Goal: Task Accomplishment & Management: Manage account settings

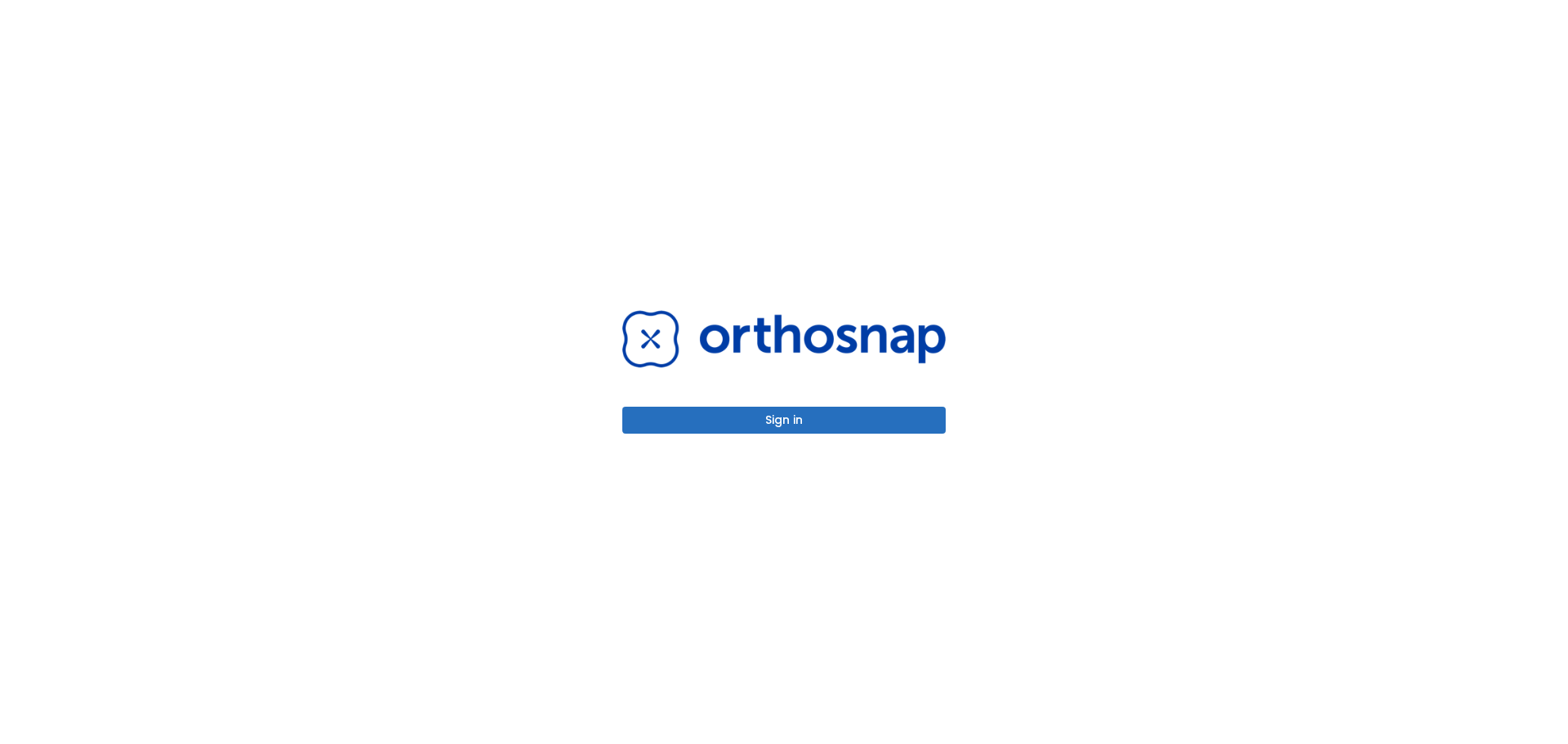
click at [736, 421] on button "Sign in" at bounding box center [784, 420] width 323 height 27
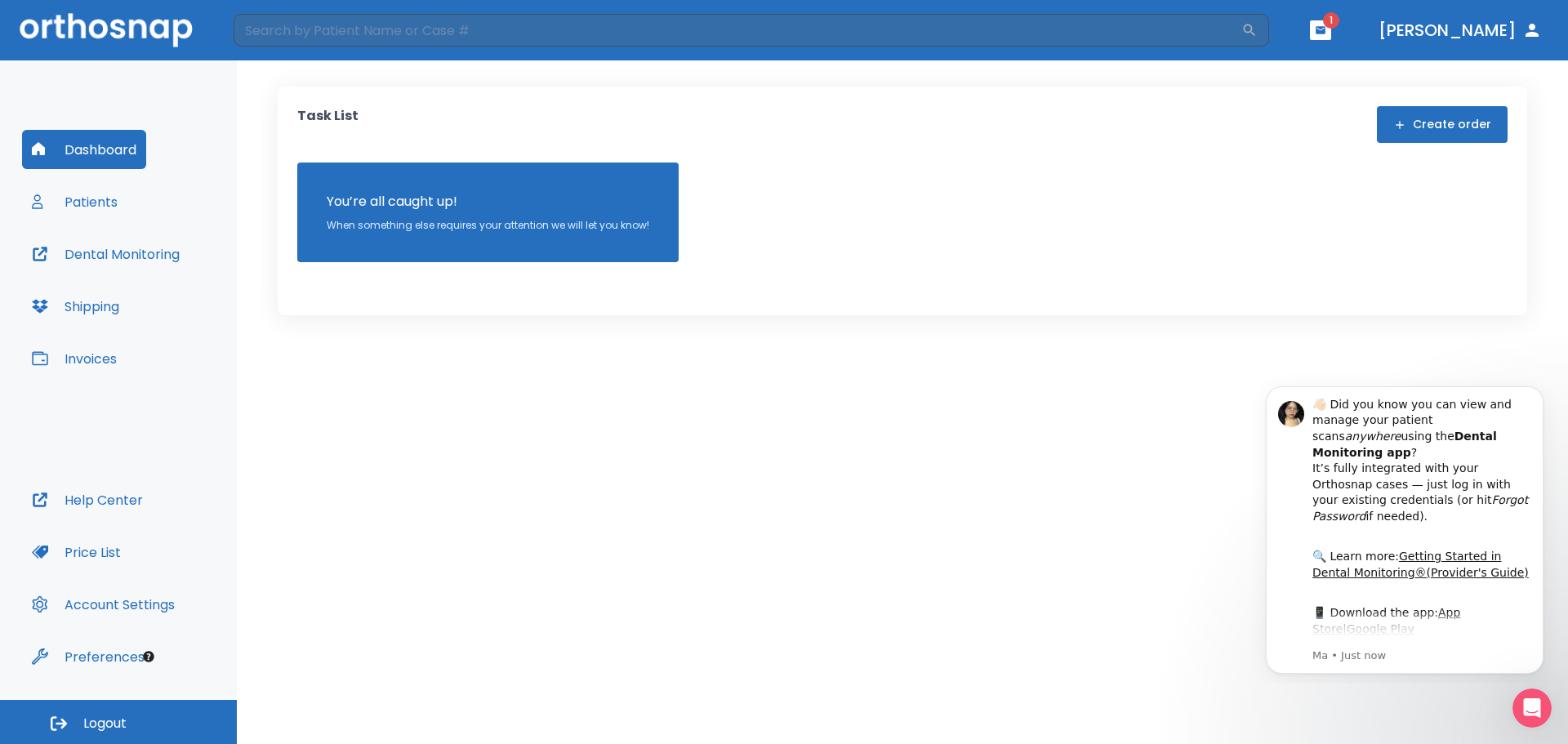
click at [80, 199] on button "Patients" at bounding box center [75, 202] width 105 height 39
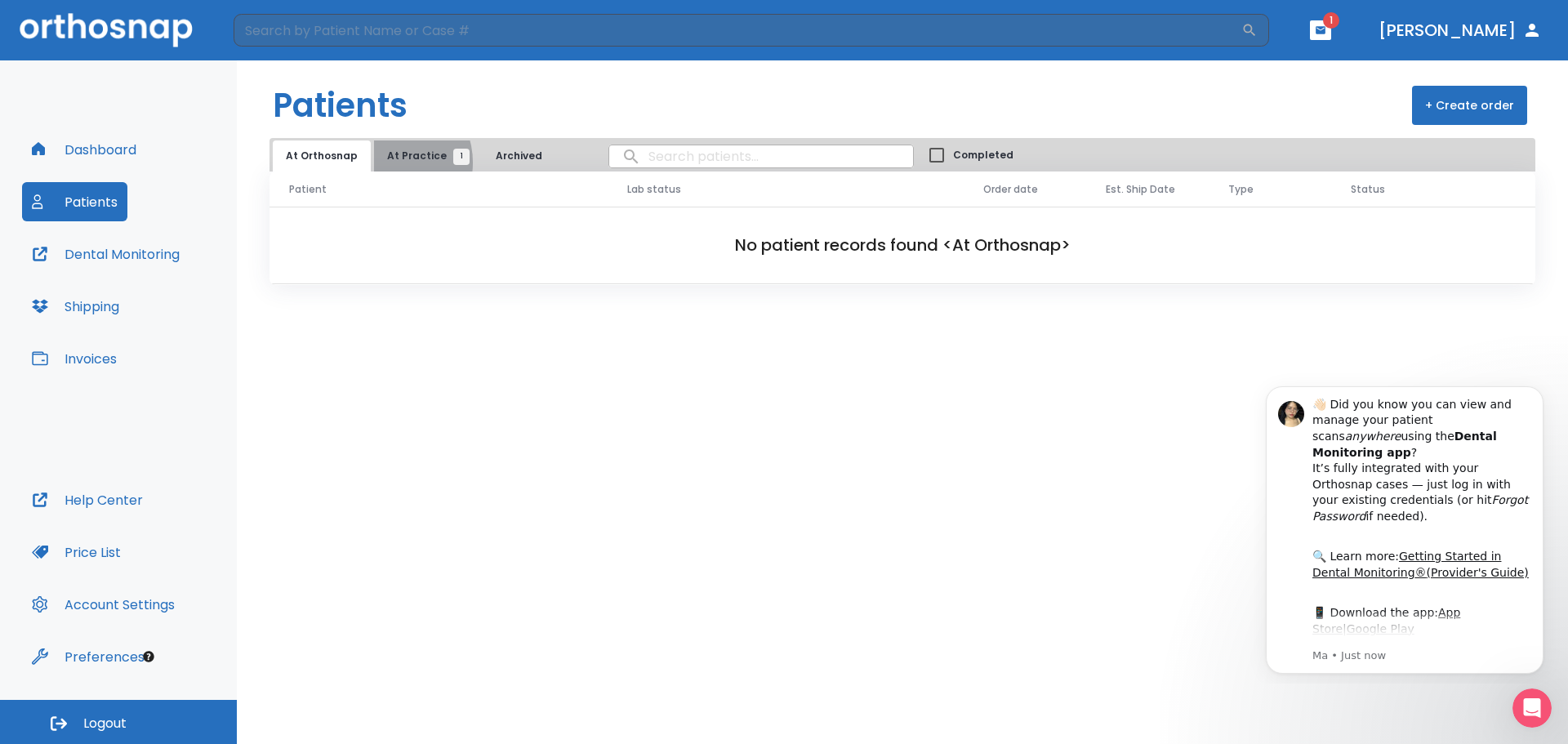
click at [387, 162] on span "At Practice 1" at bounding box center [424, 156] width 75 height 15
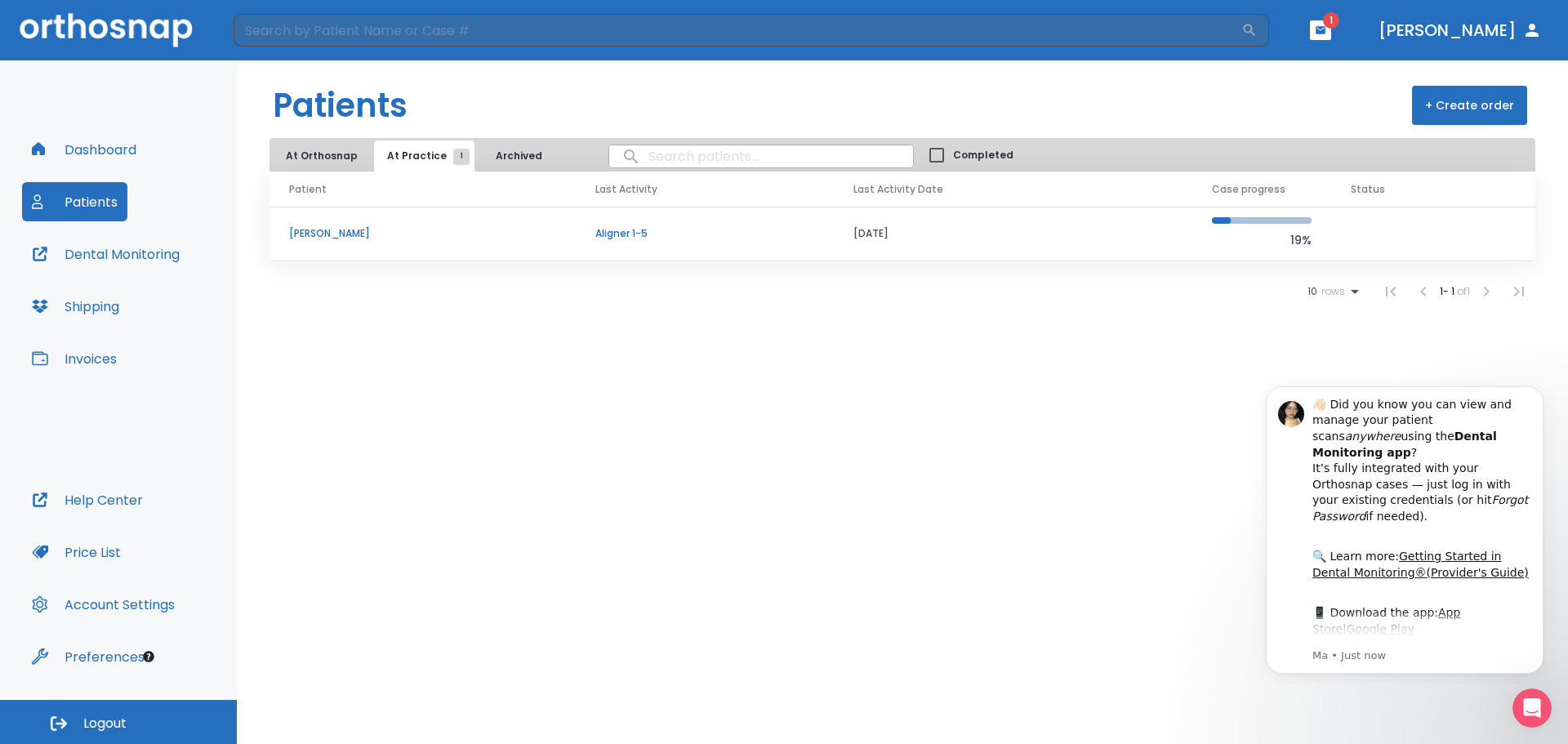
click at [340, 232] on p "[PERSON_NAME]" at bounding box center [422, 234] width 267 height 15
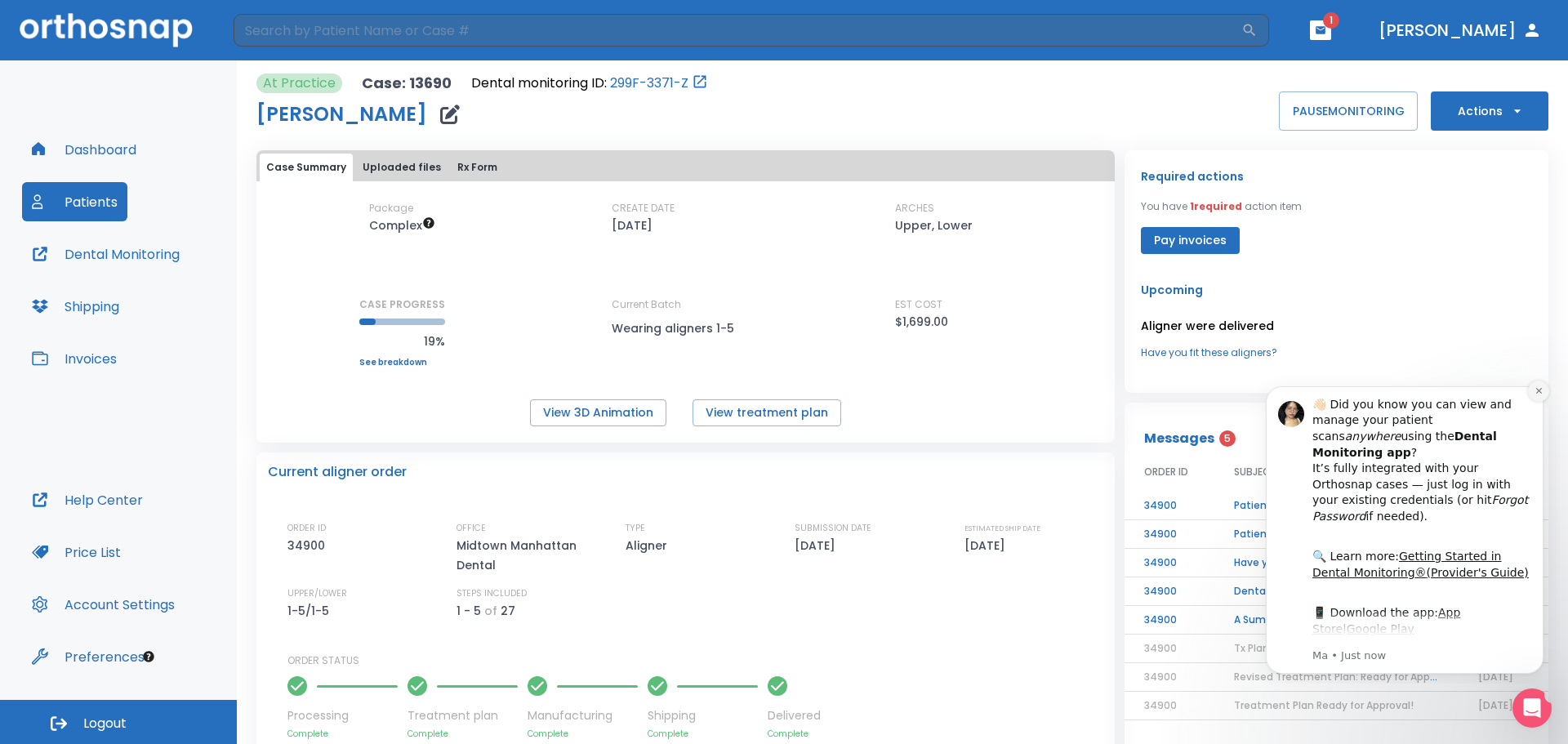
click at [1534, 391] on icon "Dismiss notification" at bounding box center [1538, 390] width 9 height 9
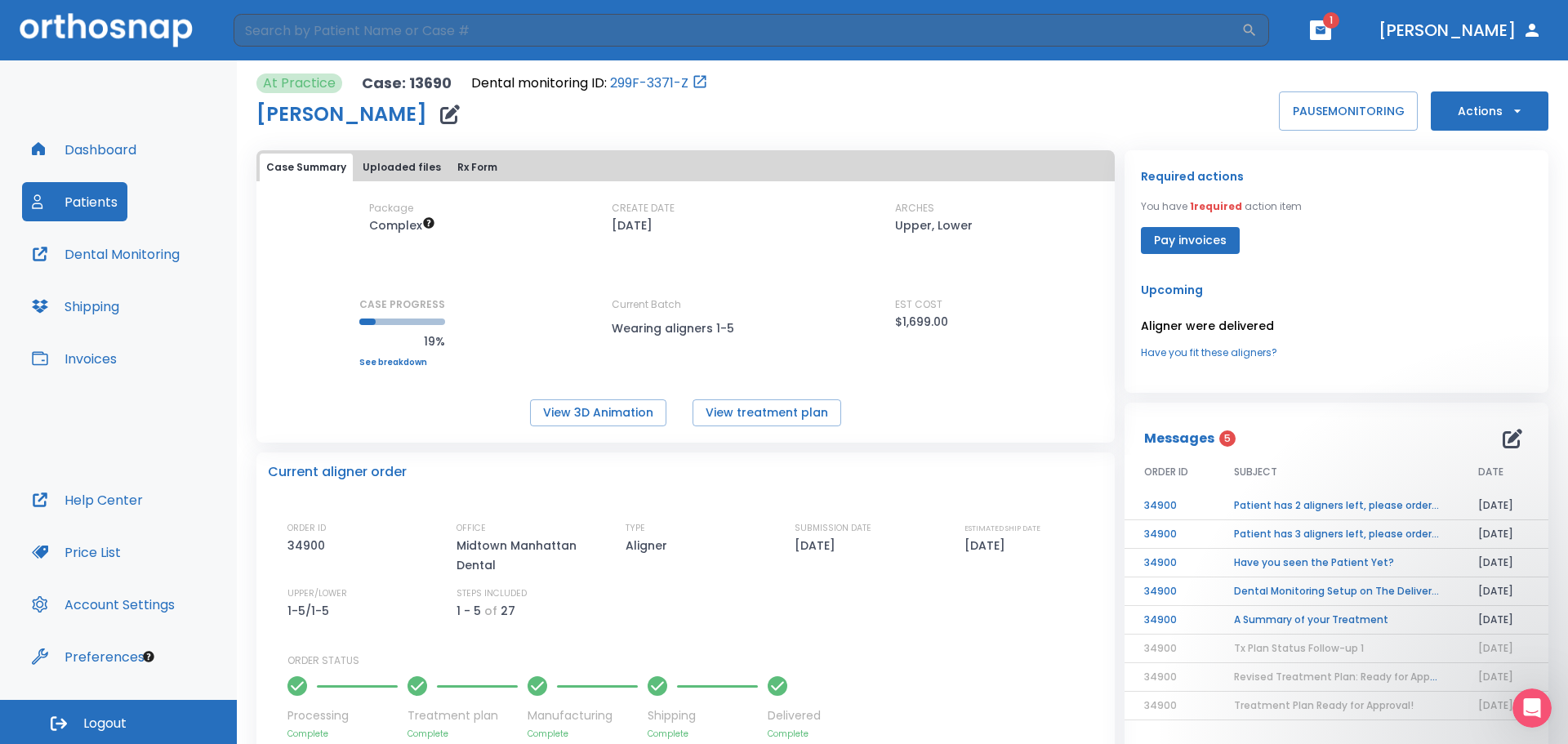
scroll to position [82, 0]
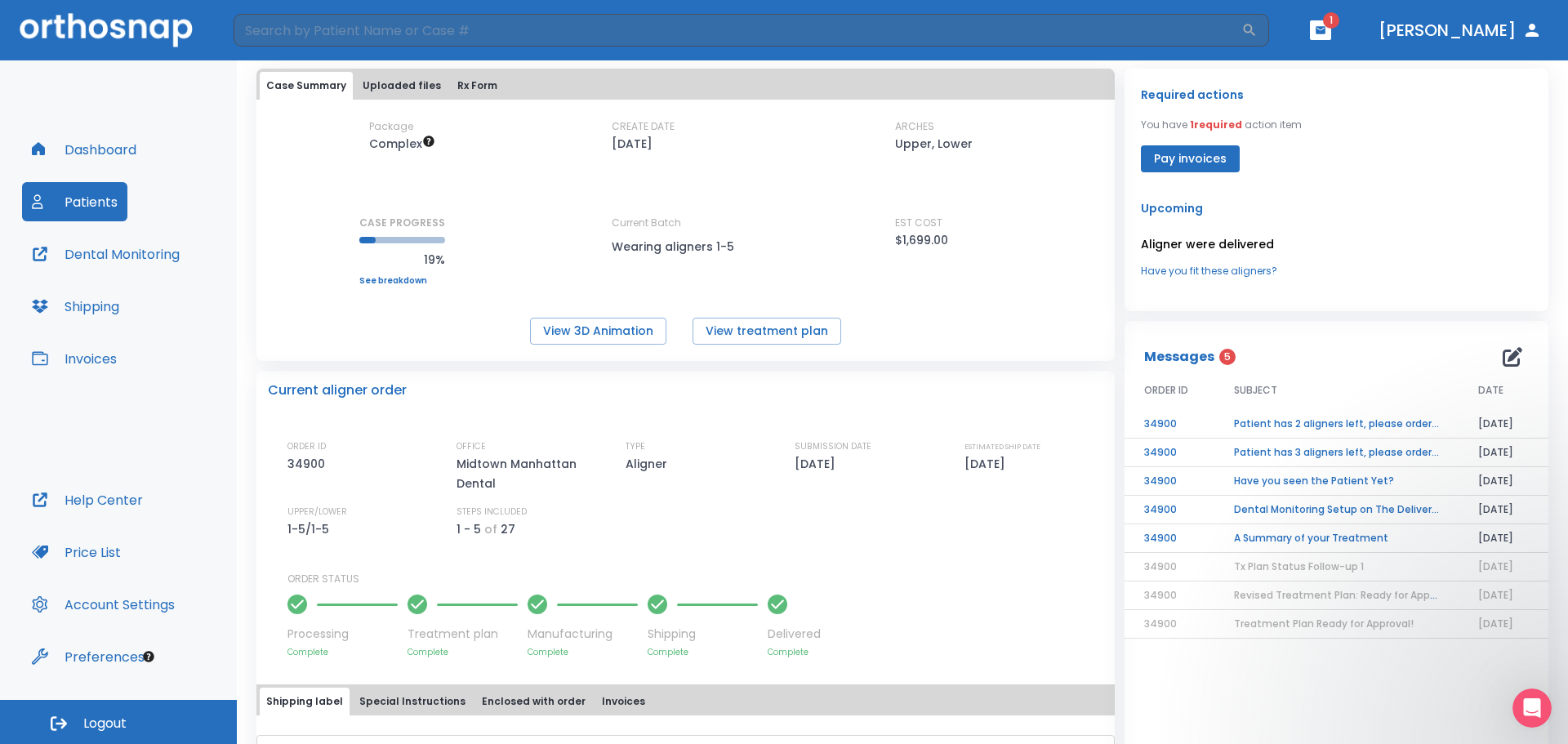
click at [1269, 418] on td "Patient has 2 aligners left, please order next set!" at bounding box center [1337, 424] width 245 height 29
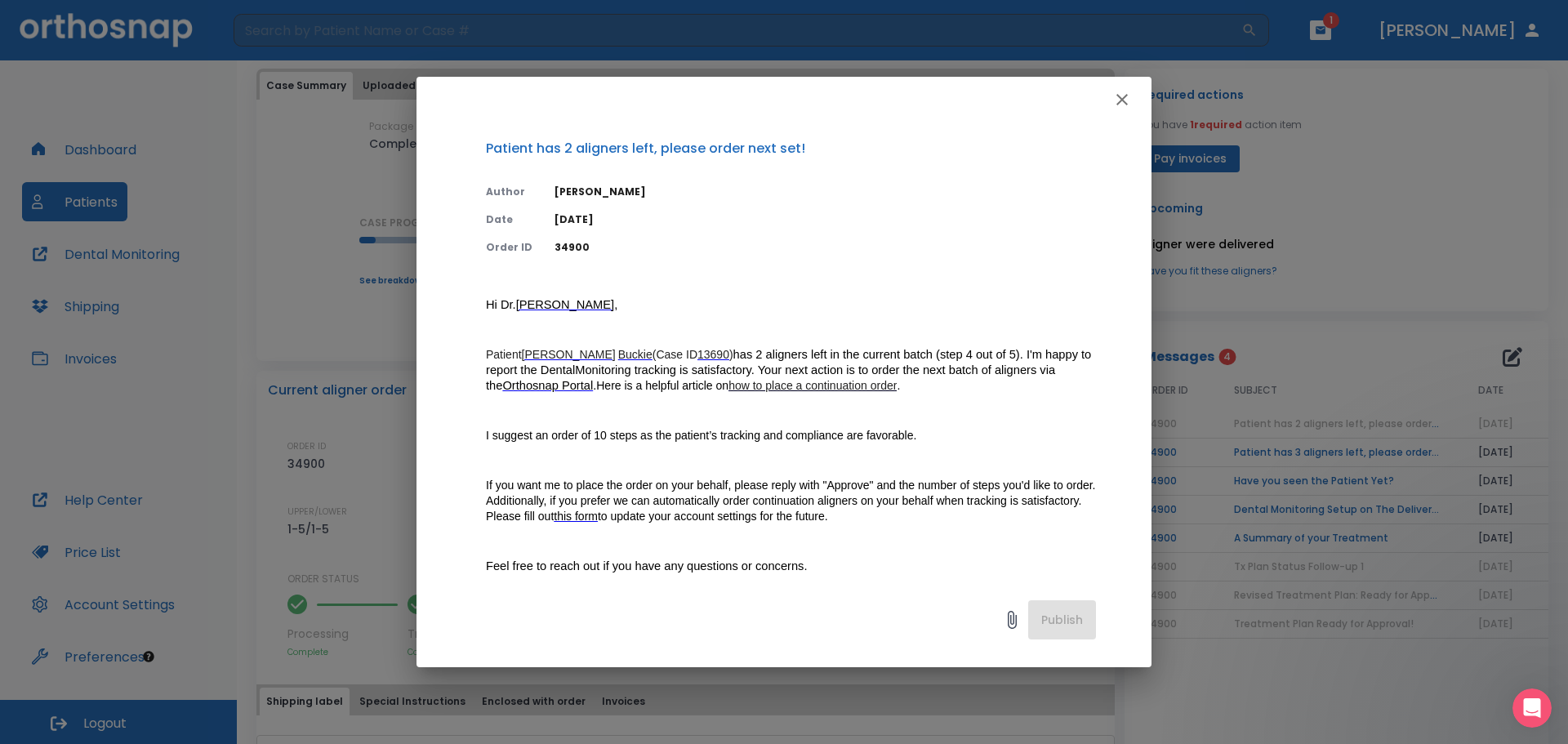
click at [779, 386] on ins "how to place a continuation order" at bounding box center [812, 386] width 168 height 13
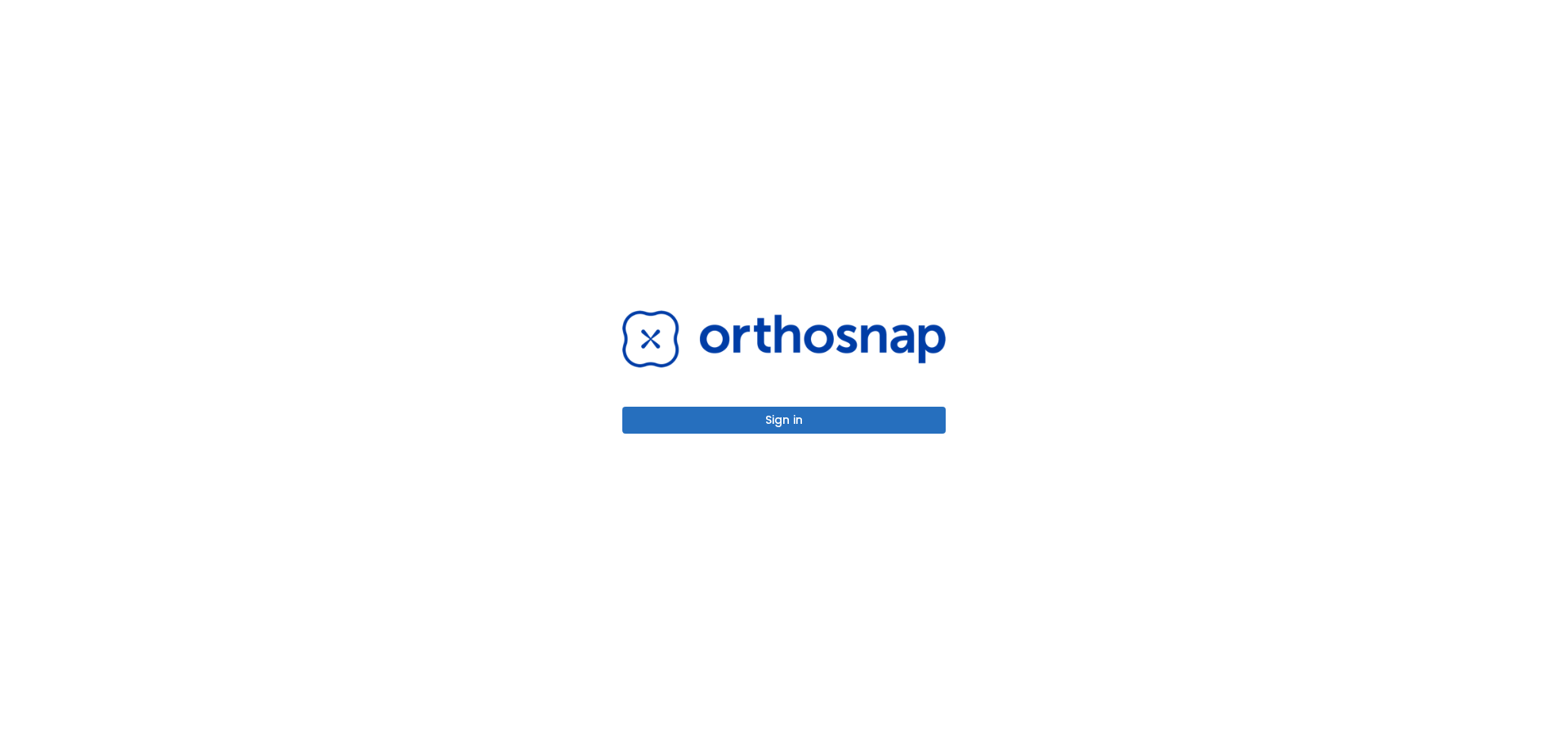
click at [786, 408] on button "Sign in" at bounding box center [784, 420] width 323 height 27
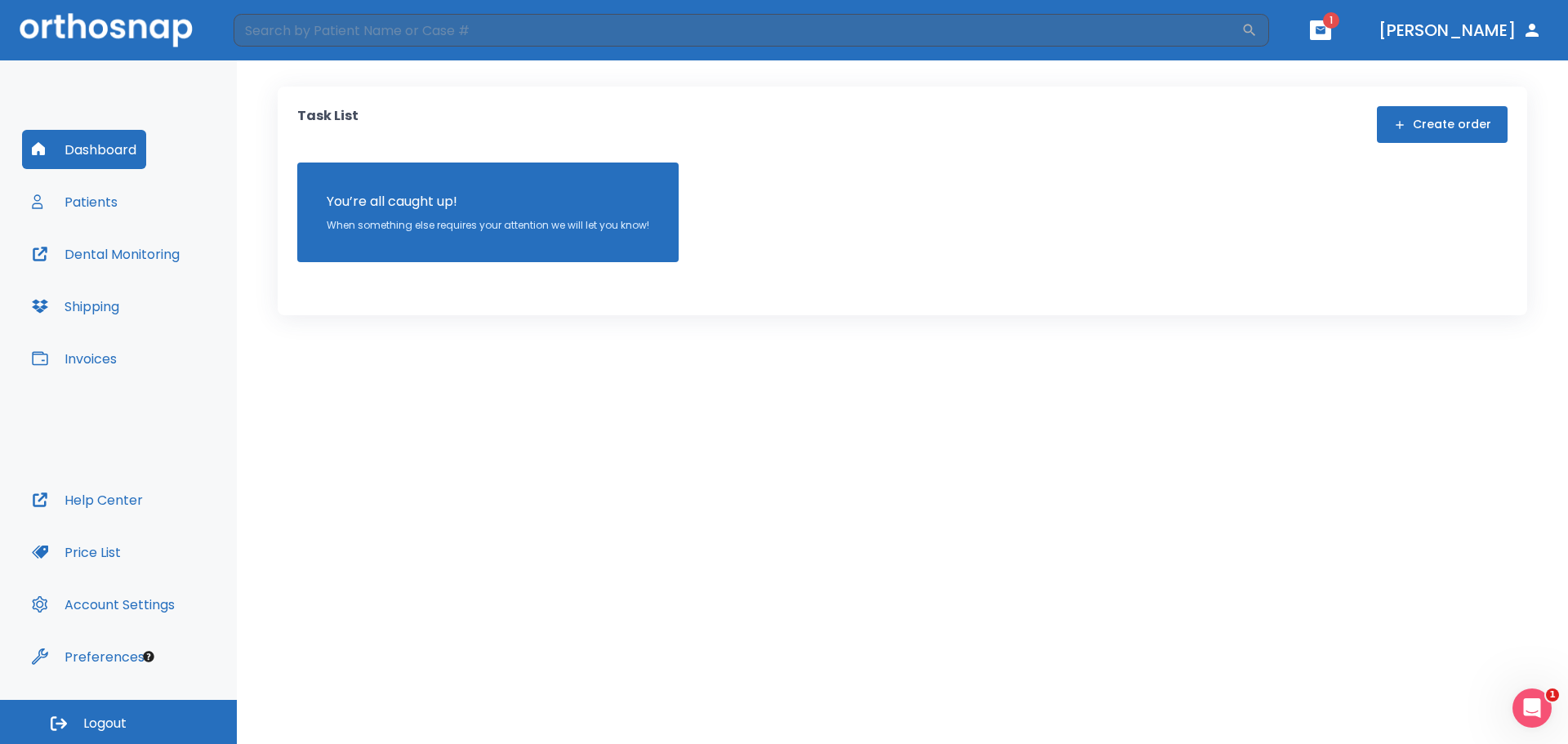
click at [107, 205] on button "Patients" at bounding box center [75, 202] width 105 height 39
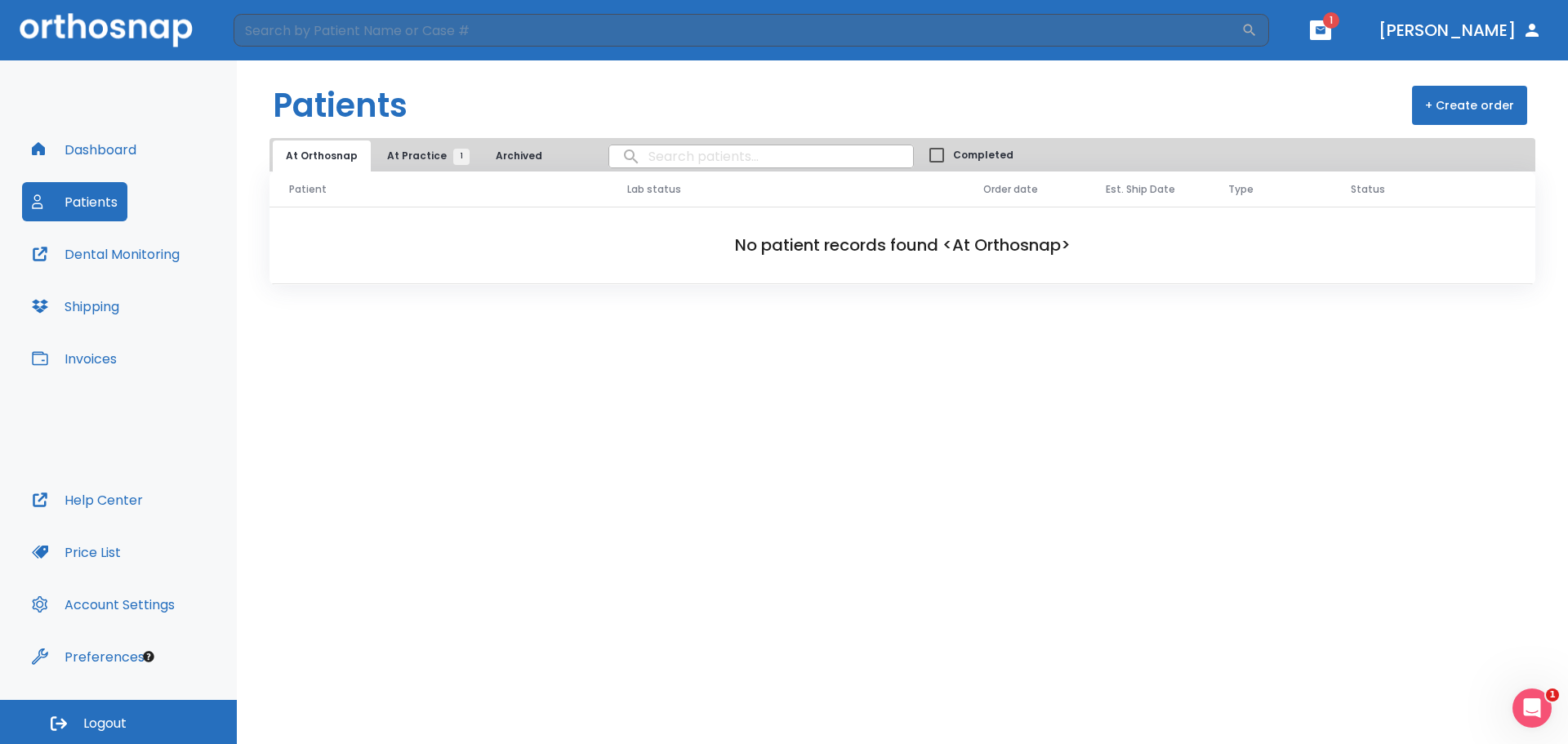
click at [398, 156] on span "At Practice 1" at bounding box center [424, 156] width 75 height 15
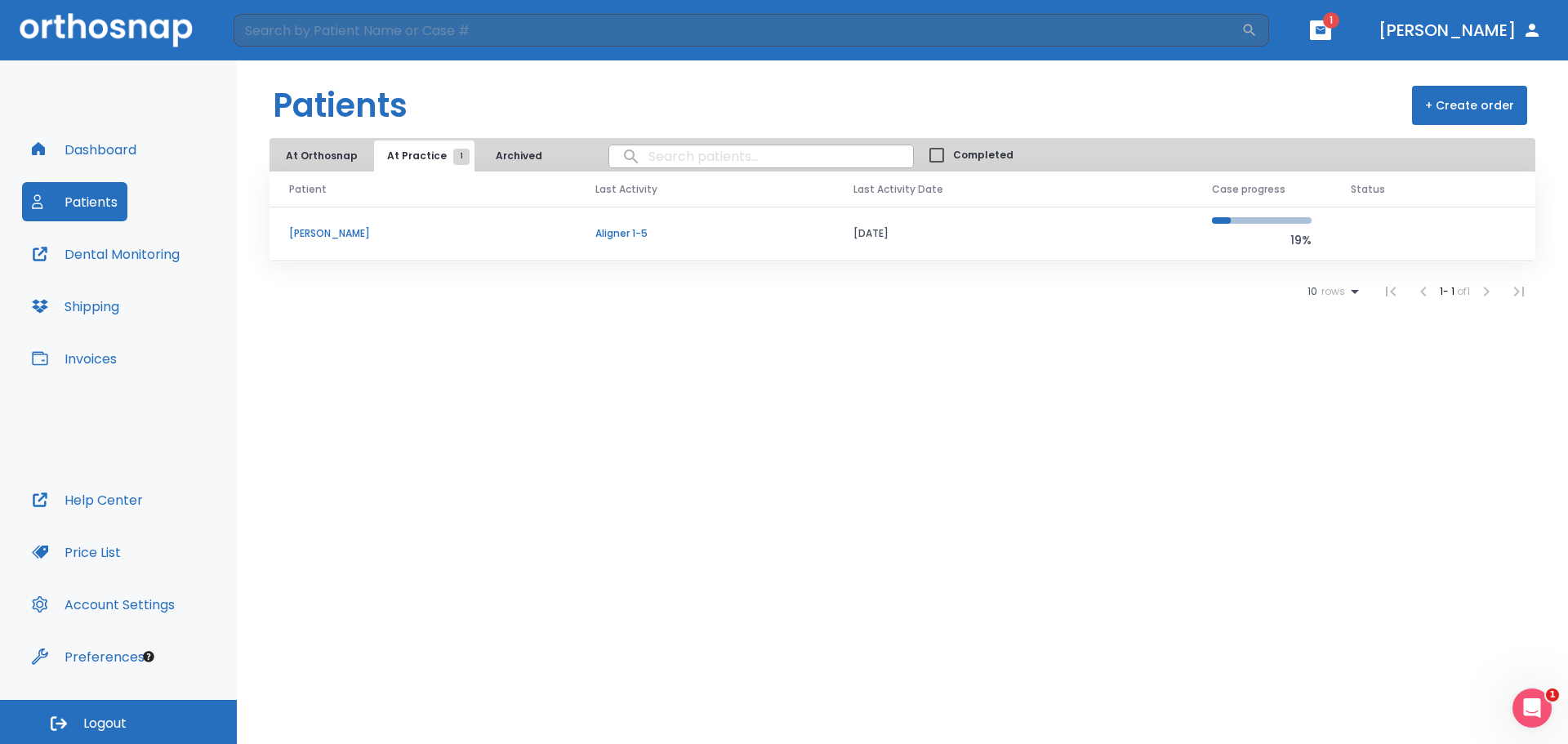
click at [610, 228] on p "Aligner 1-5" at bounding box center [705, 234] width 219 height 15
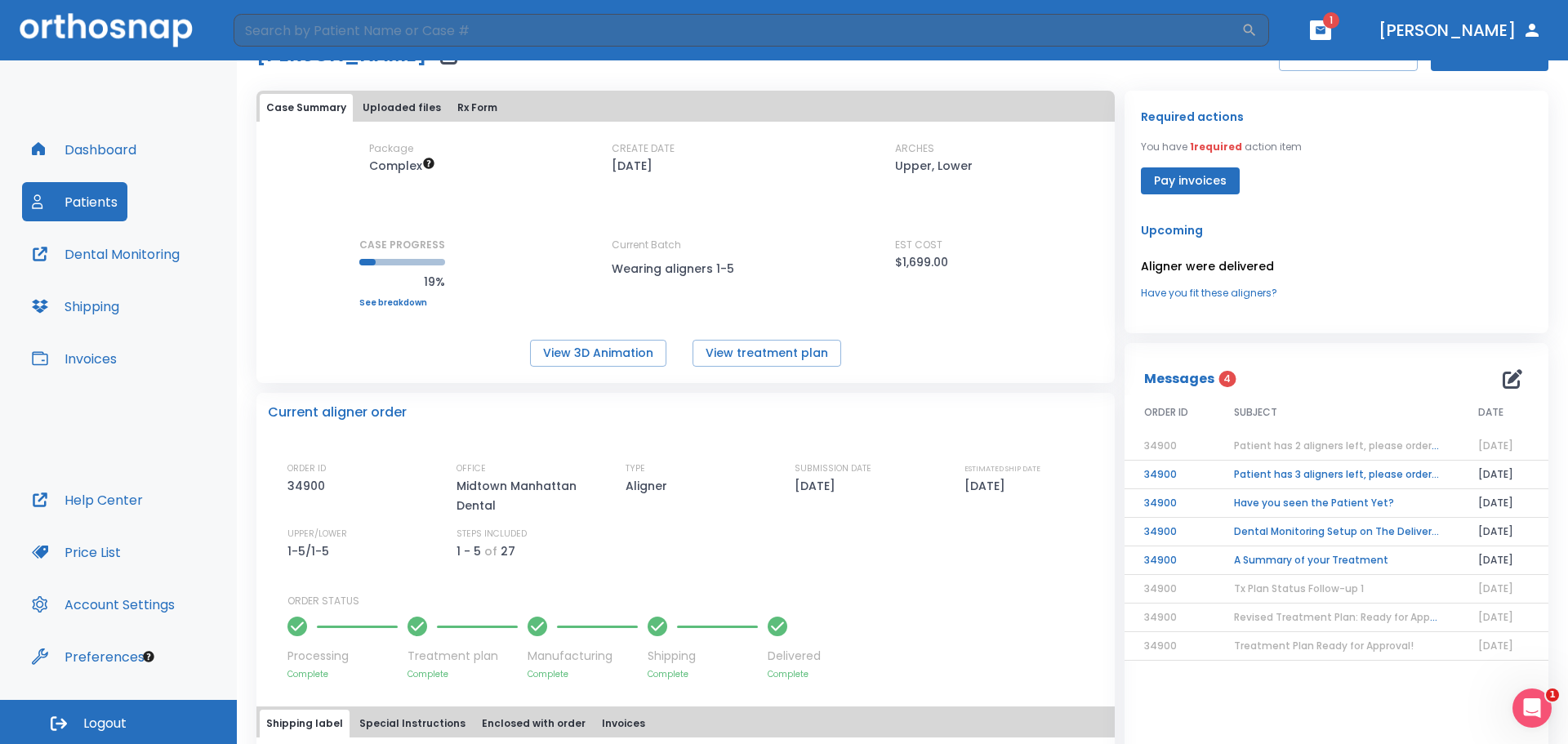
scroll to position [34, 0]
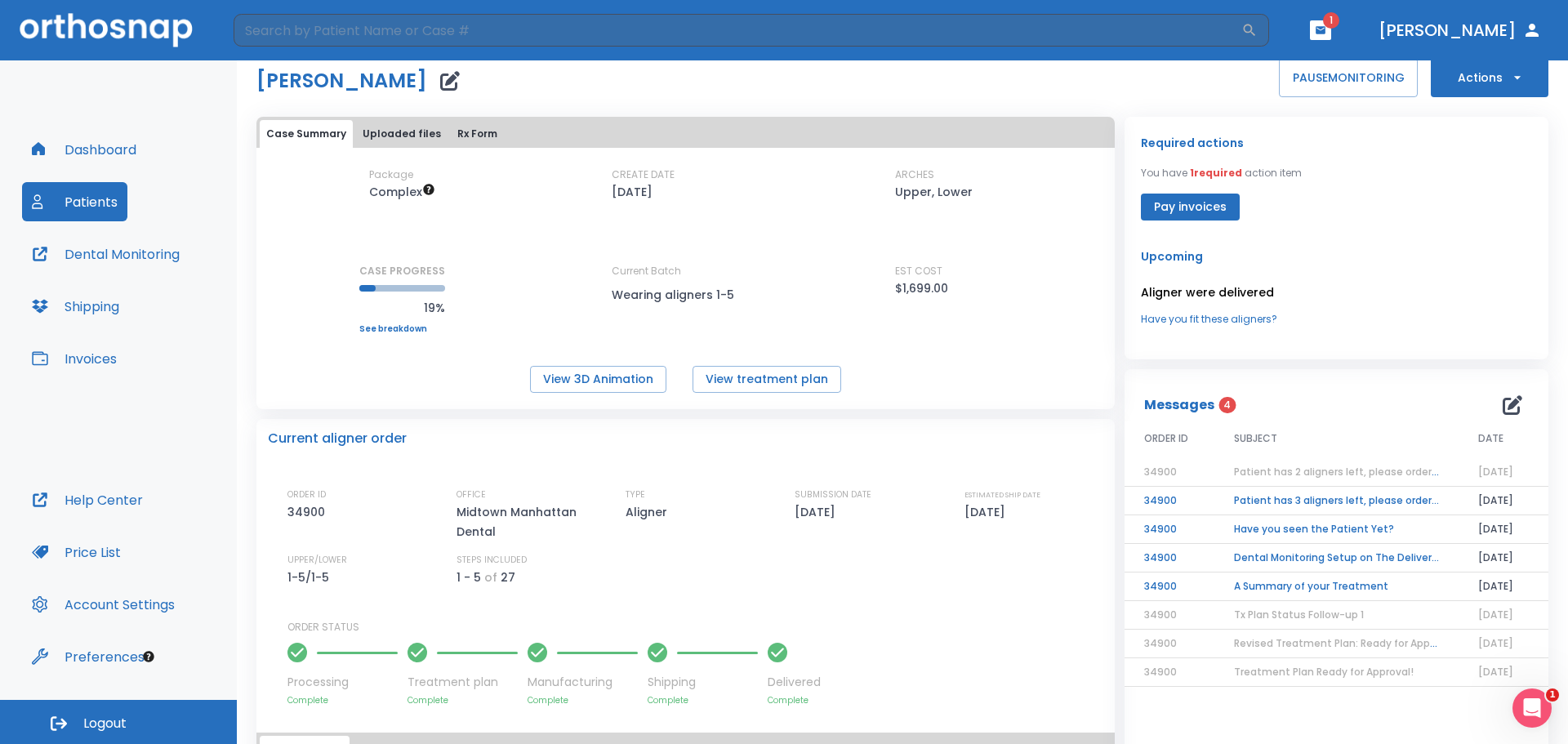
click at [163, 258] on button "Dental Monitoring" at bounding box center [106, 254] width 167 height 39
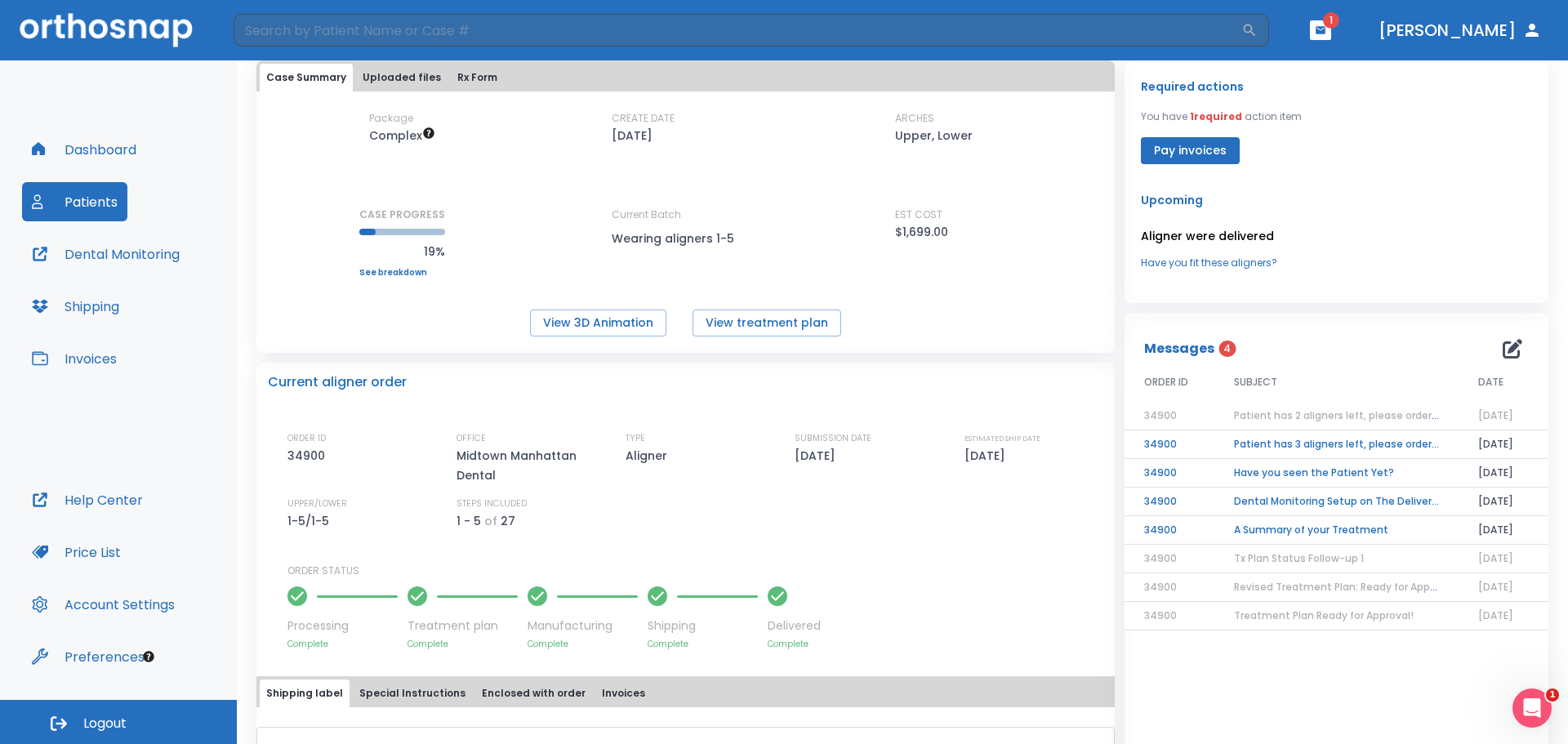
scroll to position [197, 0]
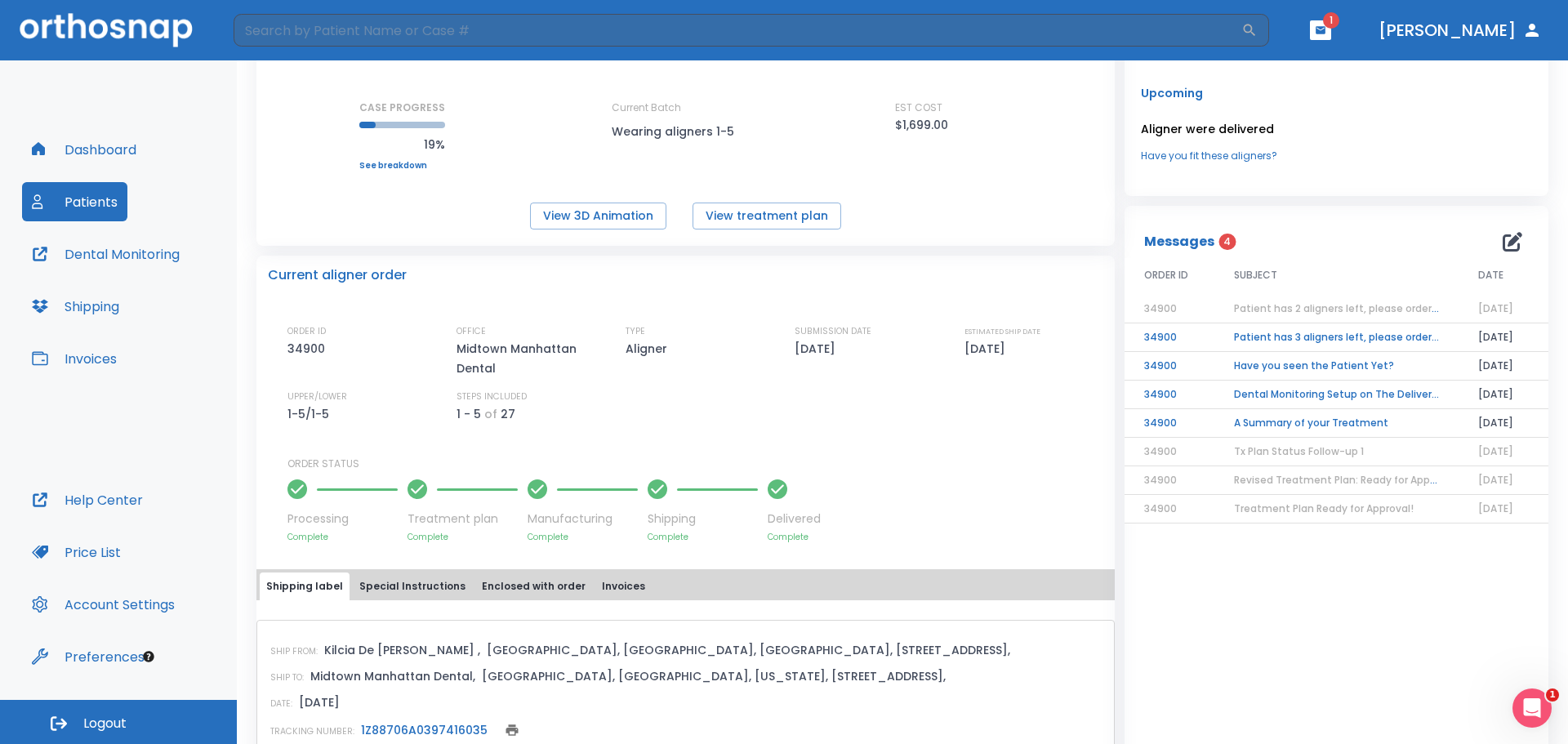
click at [1339, 21] on span "1" at bounding box center [1331, 21] width 16 height 16
click at [1326, 33] on icon "button" at bounding box center [1320, 30] width 11 height 11
click at [1296, 71] on li "[PERSON_NAME] 4" at bounding box center [1295, 69] width 176 height 33
click at [1325, 31] on icon "button" at bounding box center [1320, 30] width 10 height 7
click at [1337, 71] on span "4" at bounding box center [1351, 67] width 34 height 23
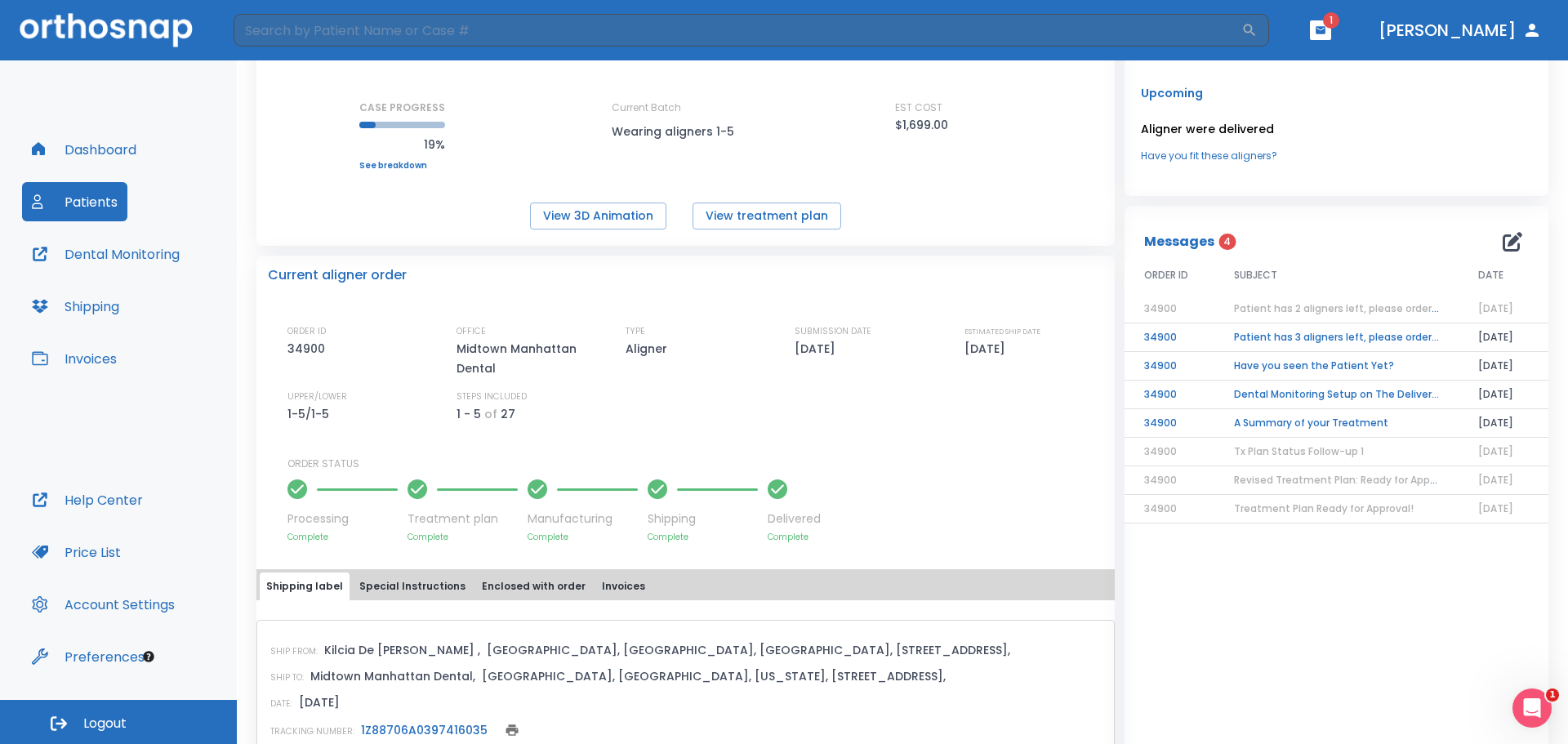
click at [1291, 309] on span "Patient has 2 aligners left, please order next set!" at bounding box center [1357, 308] width 246 height 14
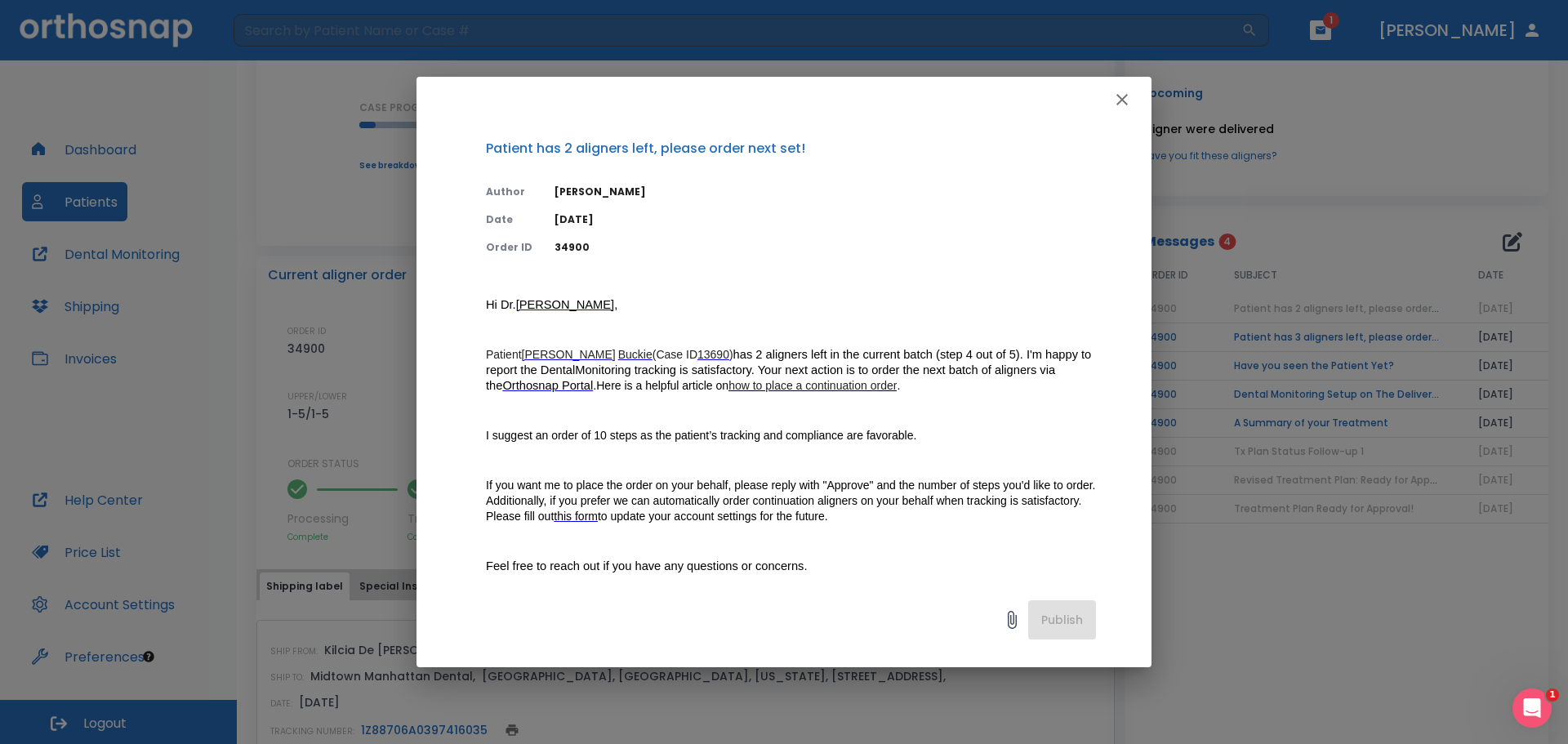
click at [541, 382] on span "Orthosnap Portal" at bounding box center [547, 386] width 90 height 13
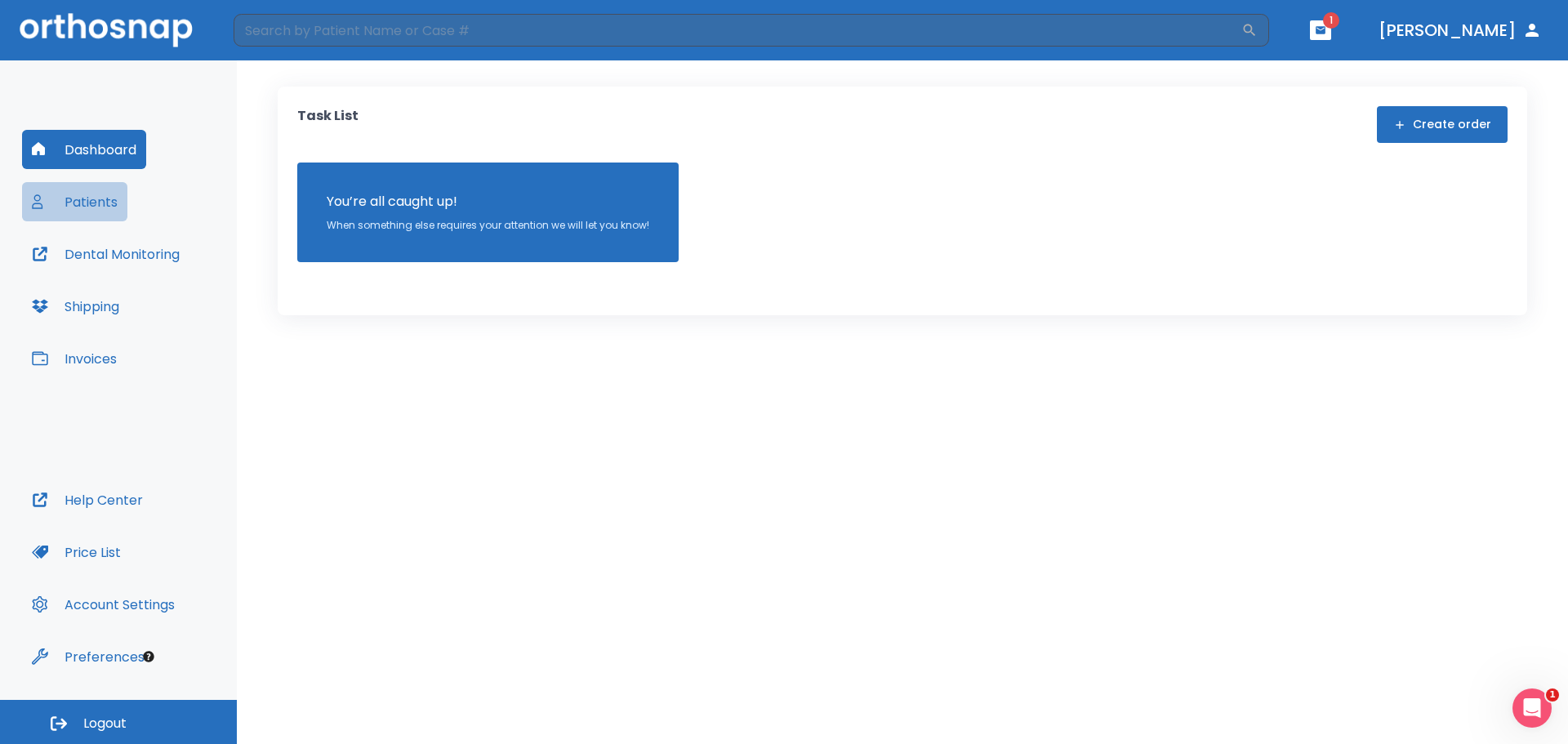
click at [103, 200] on button "Patients" at bounding box center [75, 202] width 105 height 39
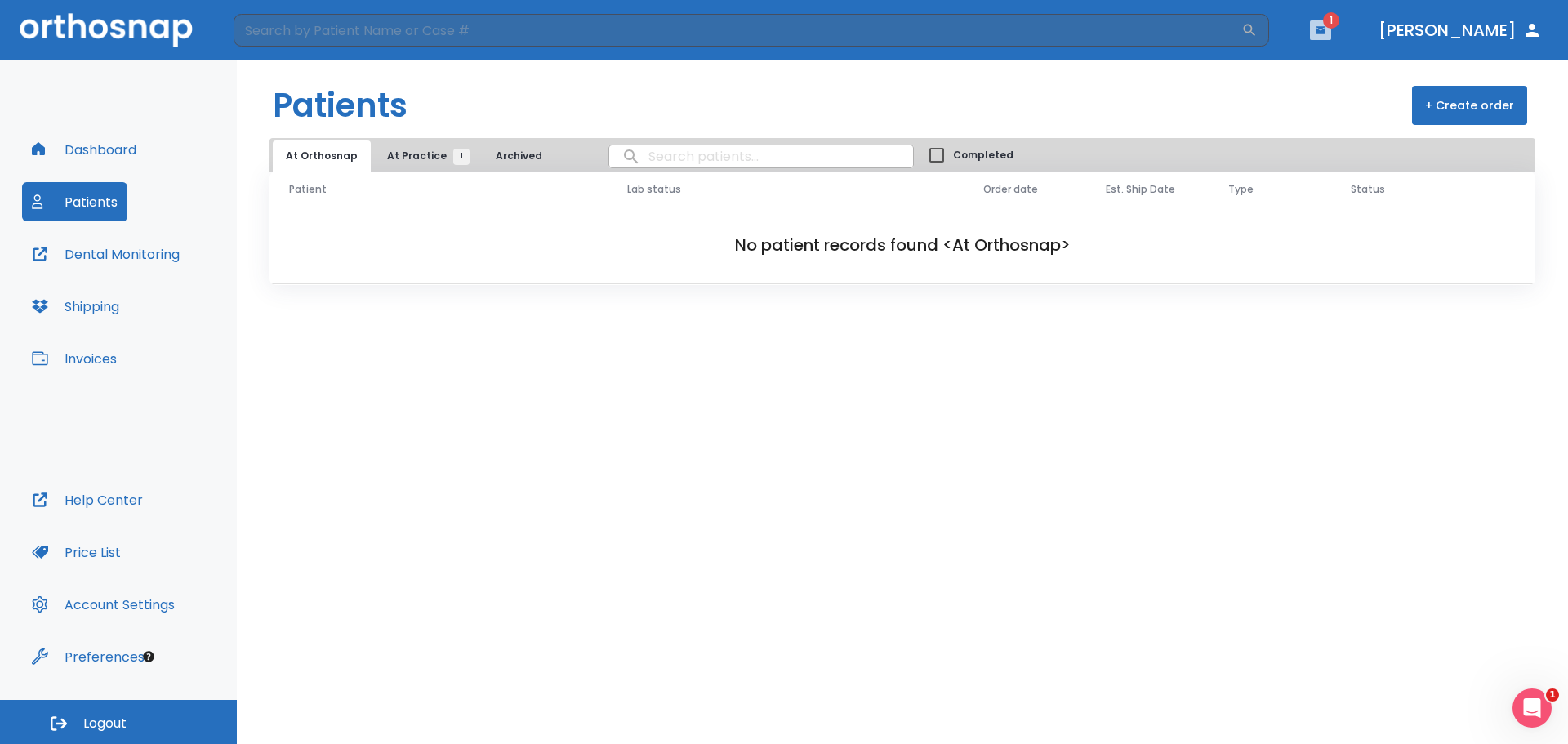
click at [1325, 31] on icon "button" at bounding box center [1320, 30] width 10 height 7
click at [409, 165] on div at bounding box center [784, 372] width 1568 height 744
click at [411, 162] on span "At Practice 1" at bounding box center [424, 156] width 75 height 15
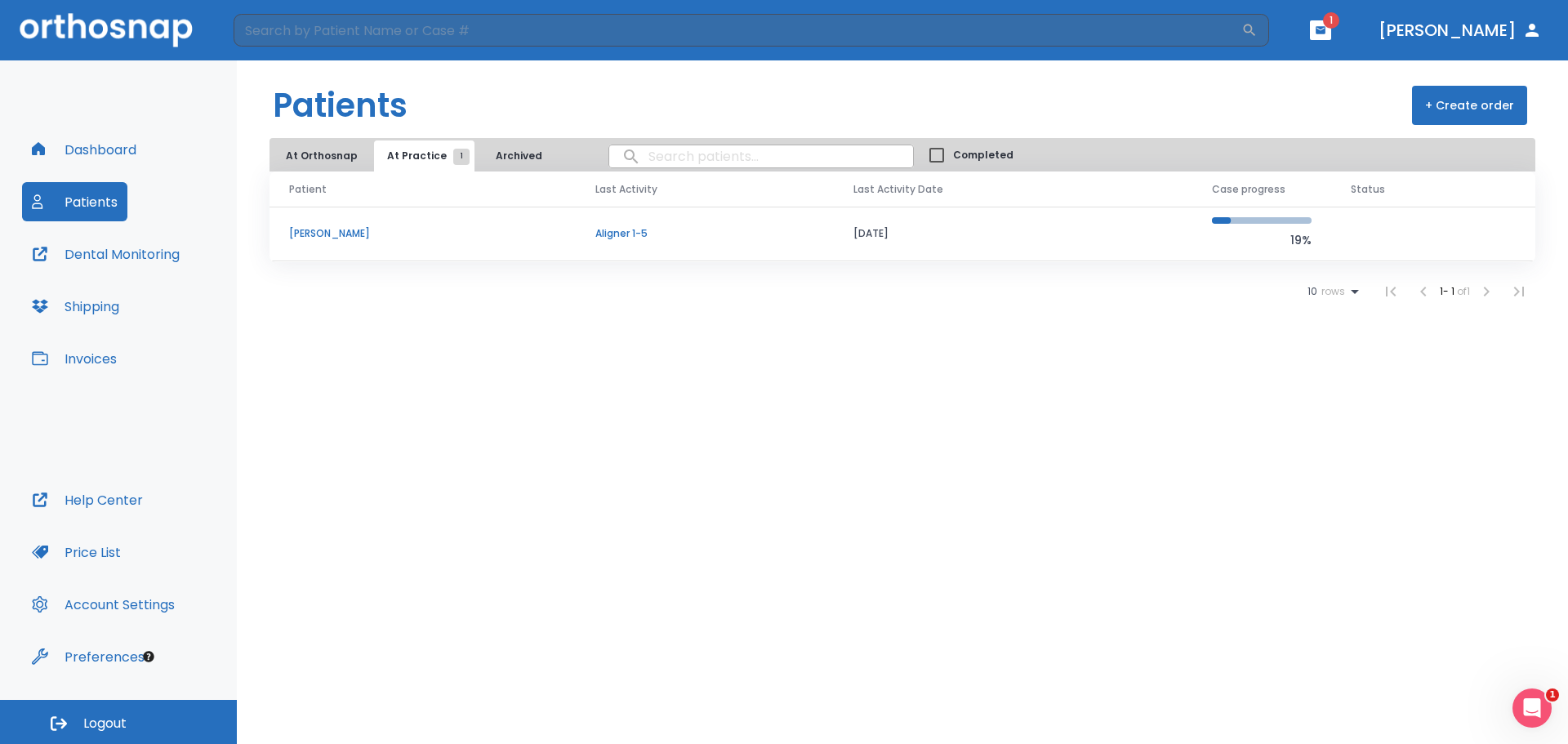
click at [350, 235] on p "[PERSON_NAME]" at bounding box center [422, 234] width 267 height 15
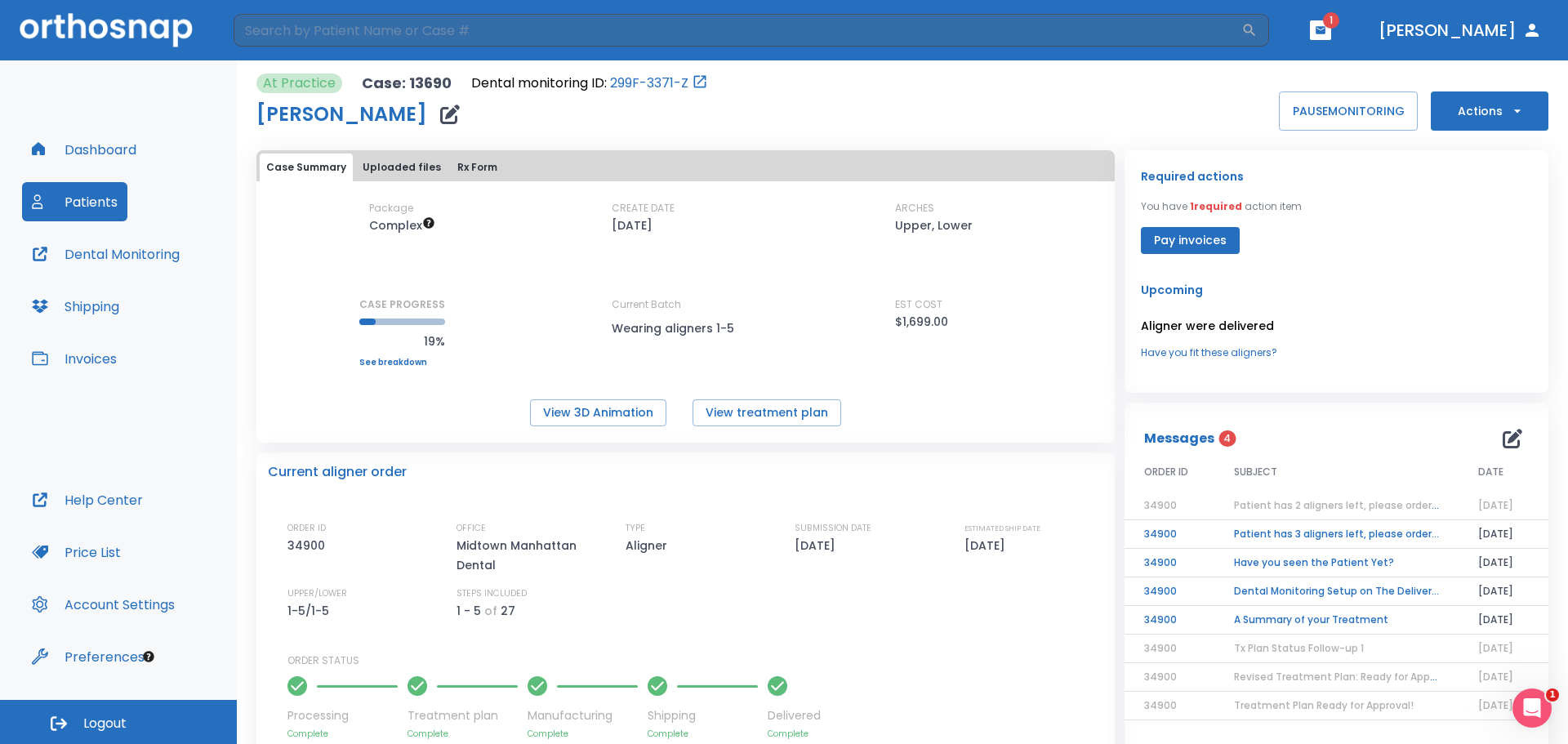
click at [1305, 504] on span "Patient has 2 aligners left, please order next set!" at bounding box center [1357, 504] width 246 height 14
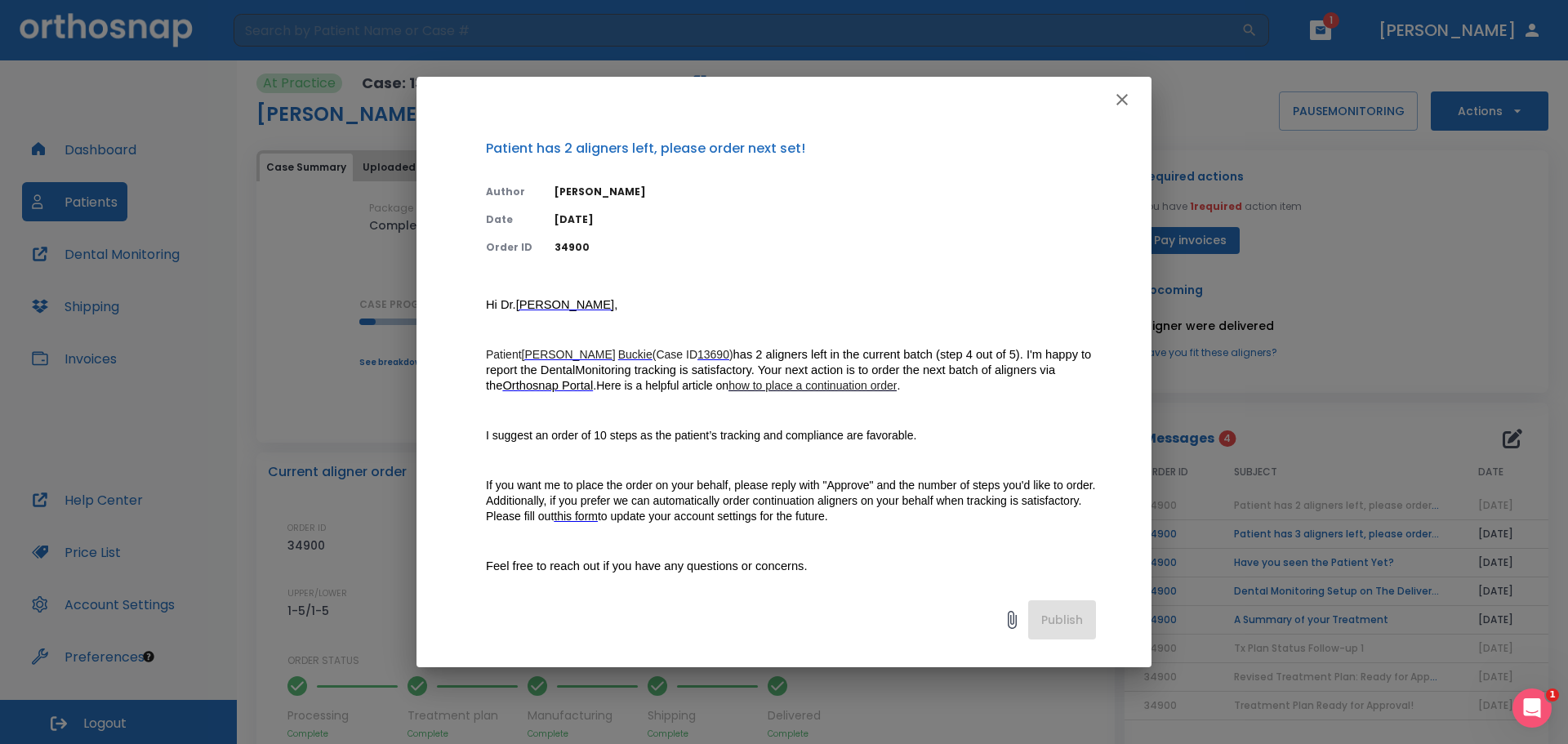
click at [1035, 619] on div "Publish" at bounding box center [784, 623] width 735 height 86
click at [1005, 617] on icon at bounding box center [1012, 619] width 20 height 20
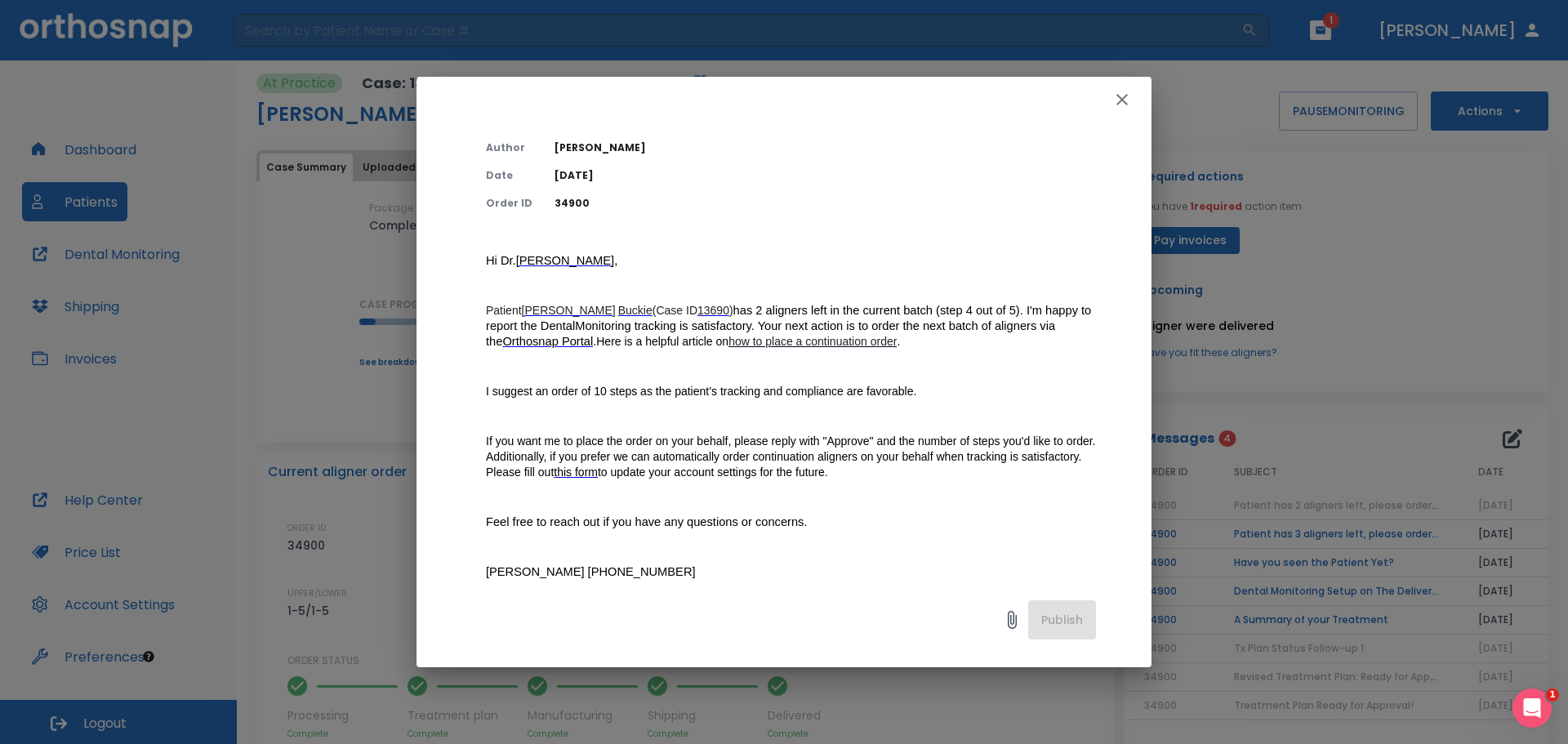
scroll to position [253, 0]
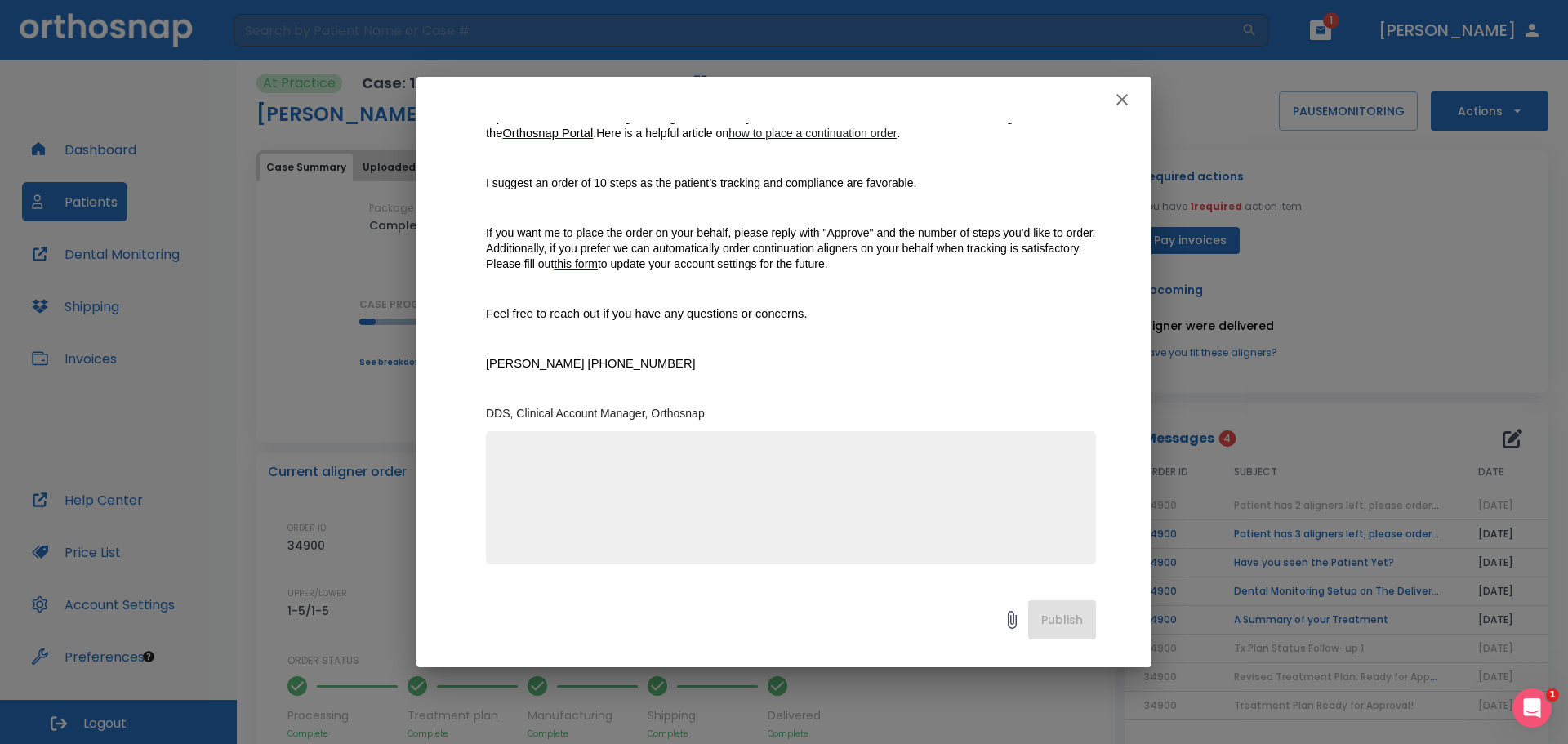
click at [553, 498] on textarea at bounding box center [791, 504] width 591 height 112
type textarea "Approve and please order the next set of trays Gildo Corradi DDS PS call with a…"
click at [1095, 623] on button "Publish" at bounding box center [1062, 619] width 68 height 39
